Goal: Task Accomplishment & Management: Complete application form

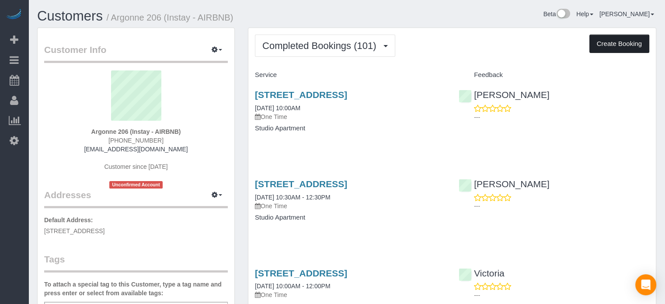
click at [637, 42] on button "Create Booking" at bounding box center [619, 44] width 60 height 18
select select "IA"
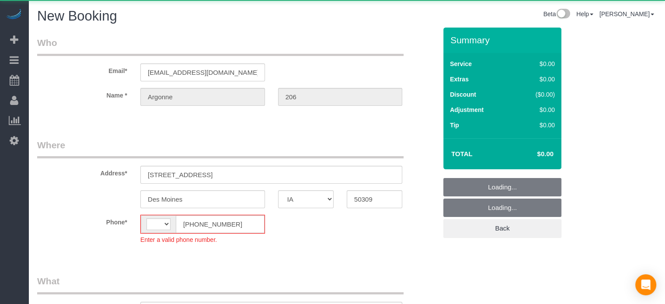
select select "object:1723"
select select "string:[GEOGRAPHIC_DATA]"
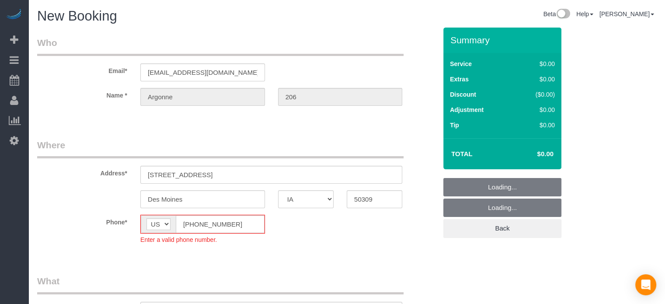
select select "object:2054"
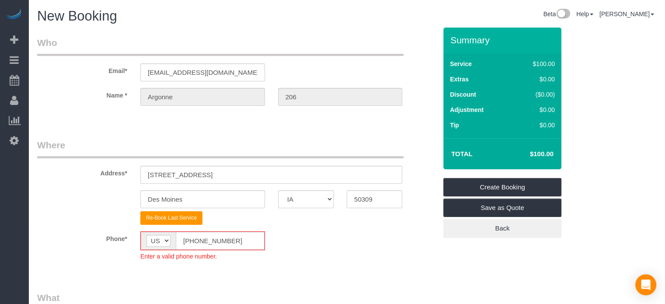
drag, startPoint x: 228, startPoint y: 234, endPoint x: 168, endPoint y: 234, distance: 59.9
click at [168, 234] on div "AF AL DZ AD AO AI AQ AG AR AM AW AU AT AZ BS BH BD BB BY BE BZ BJ BM BT BO BA B…" at bounding box center [202, 240] width 125 height 19
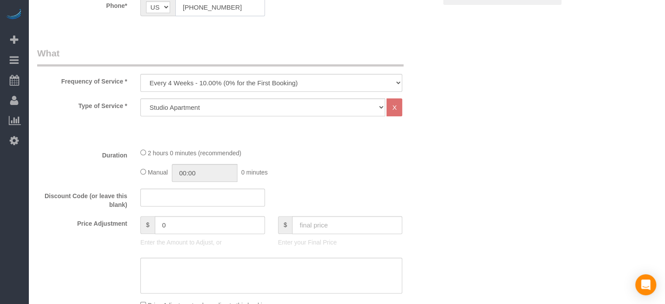
scroll to position [243, 0]
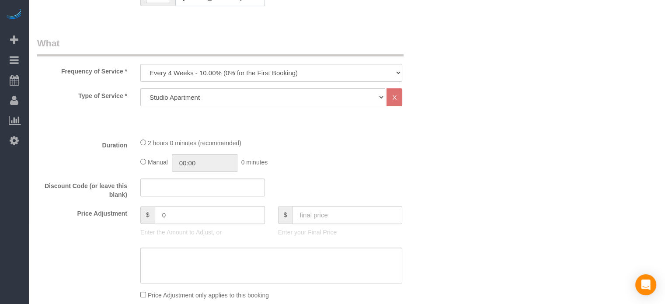
type input "[PHONE_NUMBER]"
click at [351, 76] on select "Every 6 Weeks (0% for the First Booking) One Time Every 8 Weeks (0% for the Fir…" at bounding box center [271, 73] width 262 height 18
select select "object:2056"
click at [140, 64] on select "Every 6 Weeks (0% for the First Booking) One Time Every 8 Weeks (0% for the Fir…" at bounding box center [271, 73] width 262 height 18
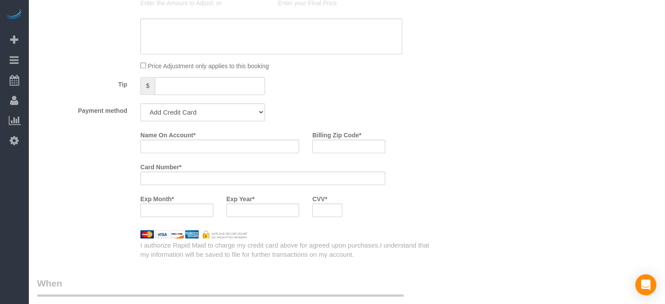
scroll to position [484, 0]
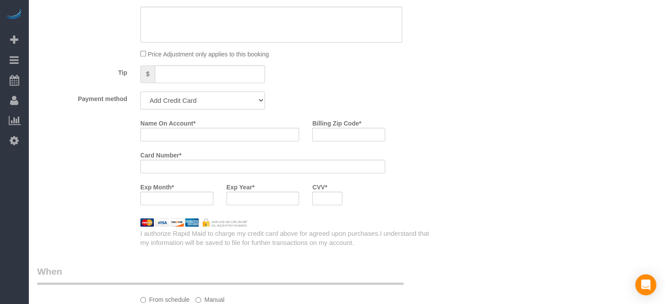
click at [222, 97] on select "Add Credit Card Cash Check Paypal" at bounding box center [202, 100] width 125 height 18
select select "string:check"
click at [140, 91] on select "Add Credit Card Cash Check Paypal" at bounding box center [202, 100] width 125 height 18
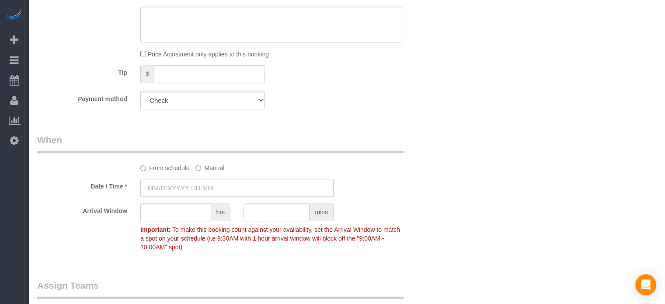
click at [204, 185] on input "text" at bounding box center [236, 188] width 193 height 18
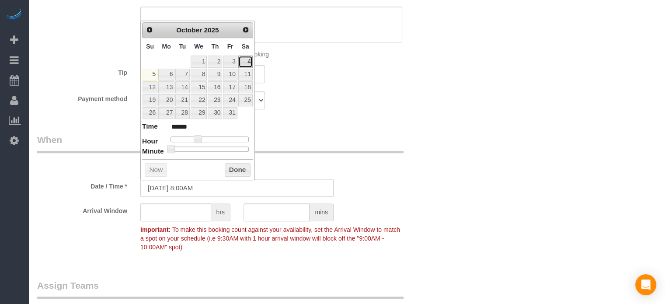
click at [248, 62] on link "4" at bounding box center [245, 61] width 14 height 12
type input "[DATE] 9:00AM"
type input "******"
type input "[DATE] 10:00AM"
type input "*******"
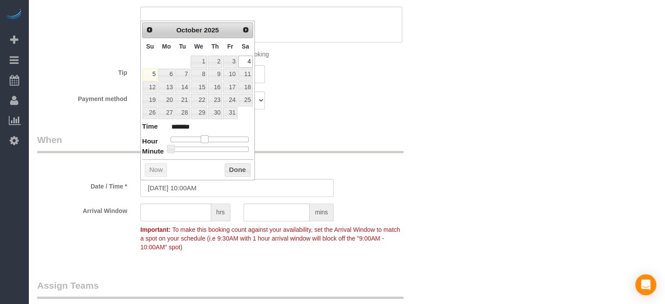
type input "[DATE] 11:00AM"
type input "*******"
type input "[DATE] 12:00PM"
type input "*******"
drag, startPoint x: 198, startPoint y: 137, endPoint x: 210, endPoint y: 139, distance: 12.5
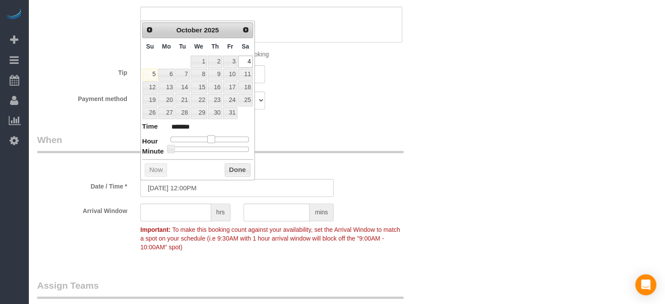
click at [210, 139] on span at bounding box center [211, 139] width 8 height 8
click at [235, 164] on button "Done" at bounding box center [238, 170] width 26 height 14
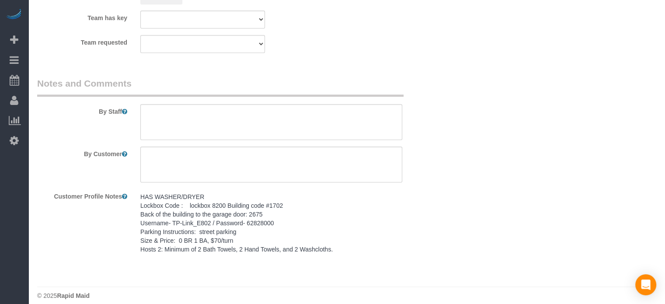
scroll to position [811, 0]
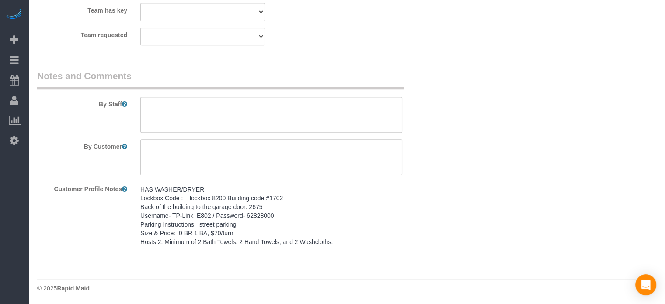
click at [212, 220] on pre "HAS WASHER/DRYER Lockbox Code : lockbox 8200 Building code #1702 Back of the bu…" at bounding box center [271, 215] width 262 height 61
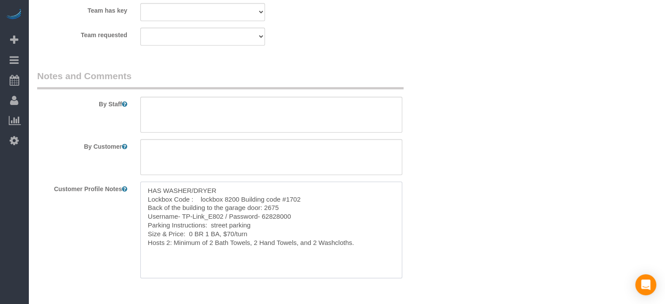
drag, startPoint x: 146, startPoint y: 188, endPoint x: 387, endPoint y: 265, distance: 252.3
click at [387, 265] on textarea "HAS WASHER/DRYER Lockbox Code : lockbox 8200 Building code #1702 Back of the bu…" at bounding box center [271, 229] width 262 height 97
click at [203, 111] on textarea at bounding box center [271, 115] width 262 height 36
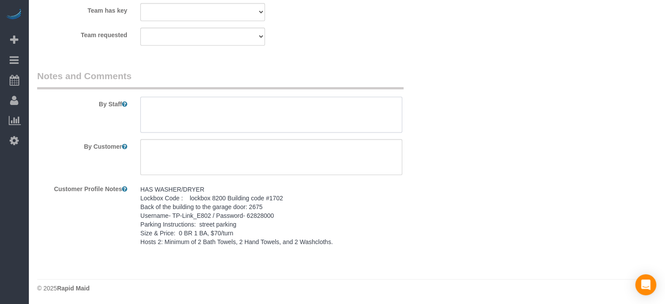
paste textarea "HAS WASHER/DRYER Lockbox Code : lockbox 8200 Building code #1702 Back of the bu…"
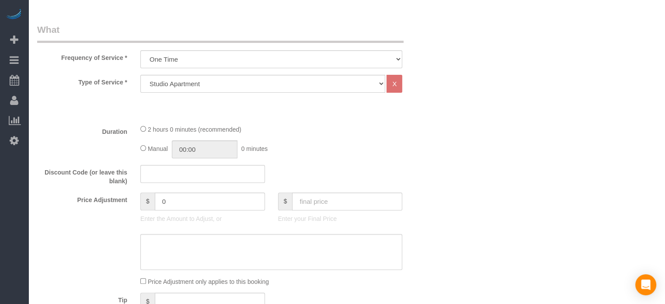
scroll to position [251, 0]
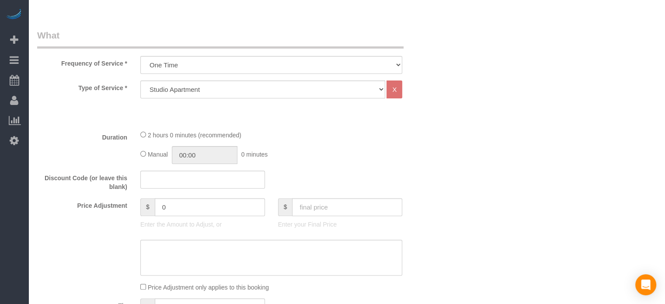
type textarea "HAS WASHER/DRYER Lockbox Code : lockbox 8200 Building code #1702 Back of the bu…"
click at [339, 209] on input "text" at bounding box center [347, 207] width 110 height 18
type input "70"
click at [624, 136] on div "Who Email* [EMAIL_ADDRESS][DOMAIN_NAME] Name * [GEOGRAPHIC_DATA] 206 Where Addr…" at bounding box center [346, 306] width 619 height 1058
type input "-30"
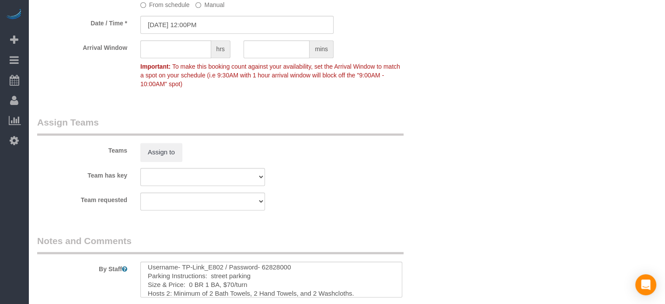
scroll to position [656, 0]
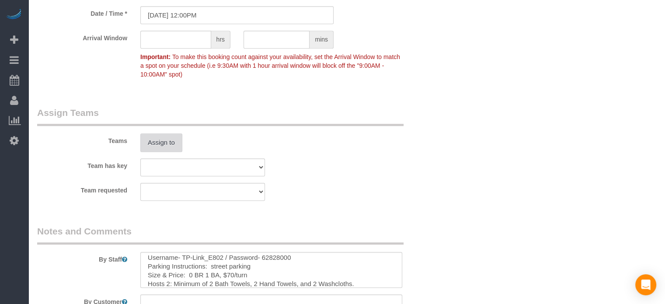
click at [163, 142] on button "Assign to" at bounding box center [161, 142] width 42 height 18
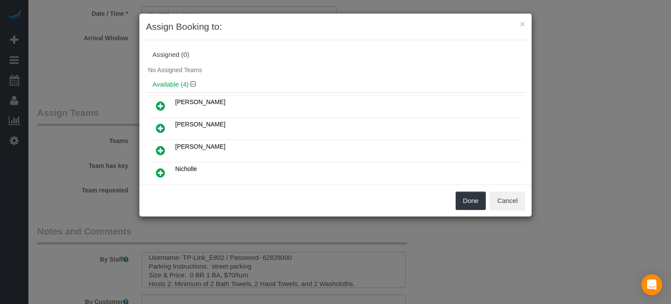
click at [160, 149] on icon at bounding box center [160, 150] width 9 height 10
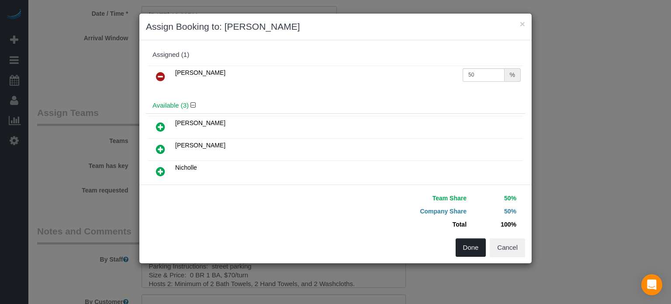
click at [477, 245] on button "Done" at bounding box center [471, 247] width 31 height 18
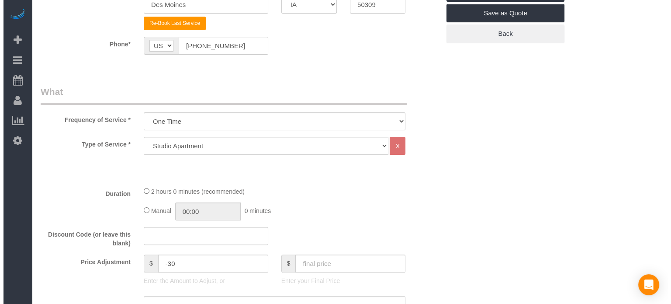
scroll to position [0, 0]
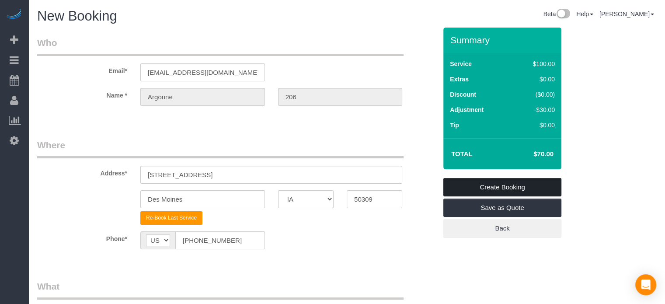
click at [530, 183] on link "Create Booking" at bounding box center [502, 187] width 118 height 18
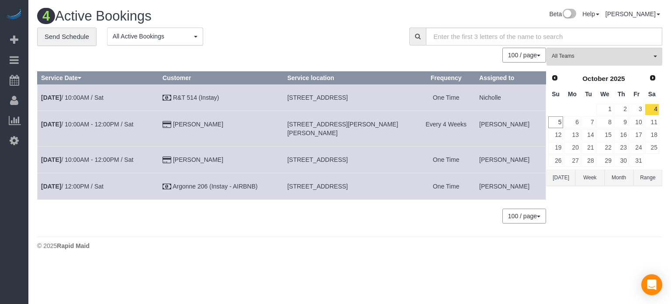
click at [455, 253] on body "Beta Add Booking Bookings Active Bookings Cancelled Bookings Quote Inquiries Do…" at bounding box center [335, 152] width 671 height 304
click at [447, 257] on body "Beta Add Booking Bookings Active Bookings Cancelled Bookings Quote Inquiries Do…" at bounding box center [335, 152] width 671 height 304
